Goal: Check status: Check status

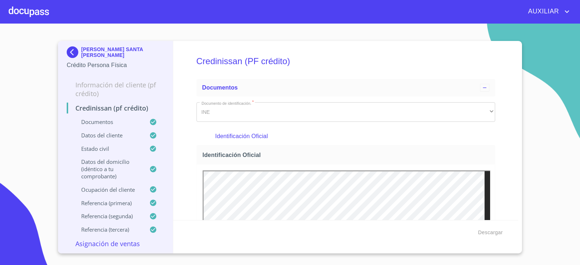
click at [67, 45] on div "[PERSON_NAME] SANTA [PERSON_NAME] Persona Física" at bounding box center [116, 58] width 98 height 34
click at [70, 49] on img at bounding box center [74, 52] width 15 height 12
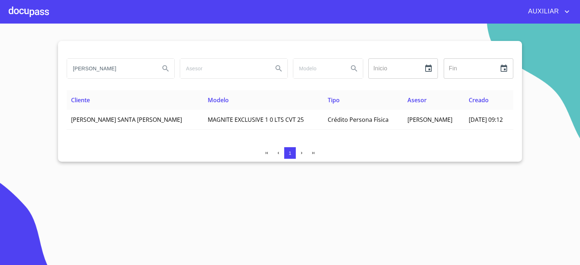
drag, startPoint x: 131, startPoint y: 65, endPoint x: 22, endPoint y: 69, distance: 108.9
click at [22, 69] on section "[PERSON_NAME] Inicio ​ Fin ​ Cliente Modelo Tipo Asesor Creado [PERSON_NAME] SA…" at bounding box center [290, 145] width 580 height 242
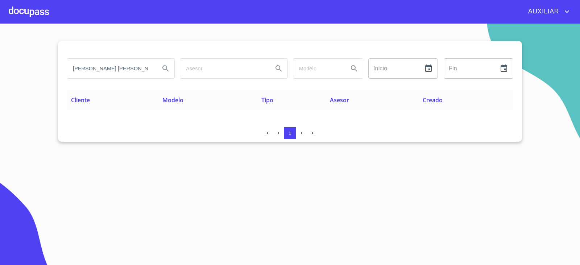
drag, startPoint x: 115, startPoint y: 68, endPoint x: 45, endPoint y: 87, distance: 71.8
click at [45, 87] on section "[PERSON_NAME] [PERSON_NAME] Inicio ​ Fin ​ Cliente Modelo Tipo Asesor Creado 1" at bounding box center [290, 145] width 580 height 242
click at [136, 75] on input "[PERSON_NAME]" at bounding box center [110, 69] width 87 height 20
drag, startPoint x: 120, startPoint y: 72, endPoint x: 79, endPoint y: 74, distance: 41.4
click at [79, 74] on input "[PERSON_NAME]" at bounding box center [110, 69] width 87 height 20
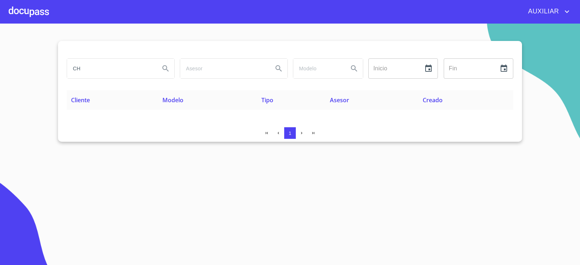
type input "C"
